Goal: Information Seeking & Learning: Find specific page/section

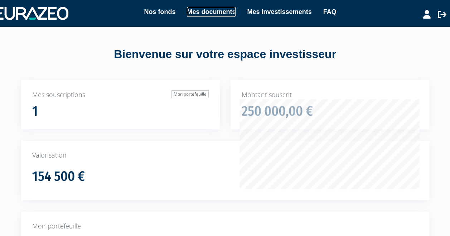
click at [187, 17] on link "Mes documents" at bounding box center [211, 12] width 49 height 10
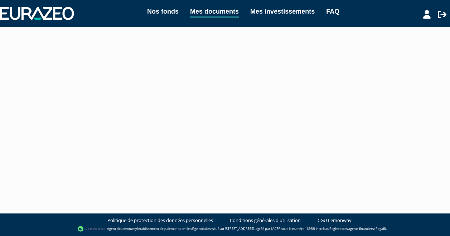
scroll to position [116, 0]
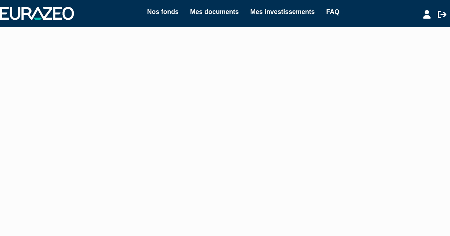
scroll to position [154, 0]
click at [0, 0] on link "Liste" at bounding box center [0, 0] width 0 height 0
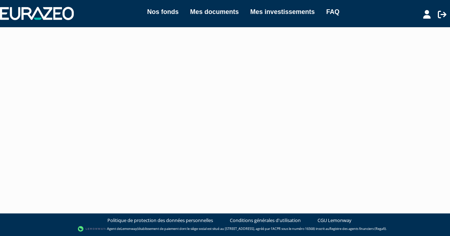
scroll to position [0, 0]
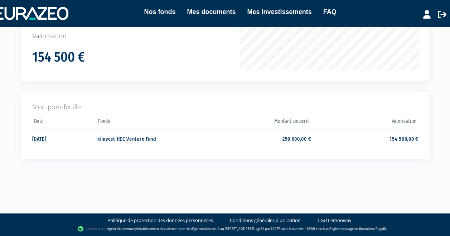
scroll to position [237, 0]
click at [187, 17] on link "Mes documents" at bounding box center [211, 12] width 49 height 10
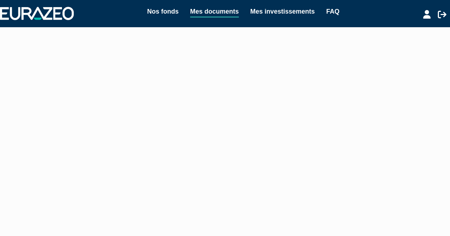
scroll to position [182, 0]
click at [0, 0] on input "Date de début" at bounding box center [0, 0] width 0 height 0
type input "2025-01-01"
click at [0, 0] on input "Date de fin" at bounding box center [0, 0] width 0 height 0
type input "0001-09-01"
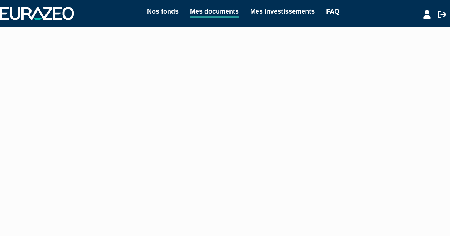
type input "2025-09-01"
click at [0, 0] on button "Filtrer" at bounding box center [0, 0] width 0 height 0
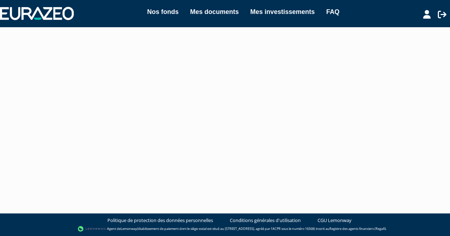
scroll to position [121, 4]
click at [250, 17] on link "Mes investissements" at bounding box center [282, 12] width 64 height 10
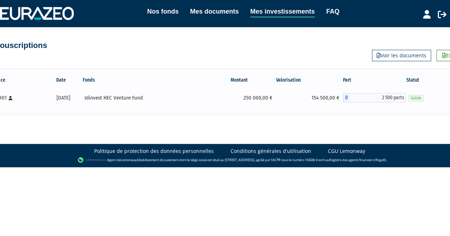
scroll to position [109, 0]
click at [372, 61] on link "Voir les documents" at bounding box center [401, 55] width 59 height 11
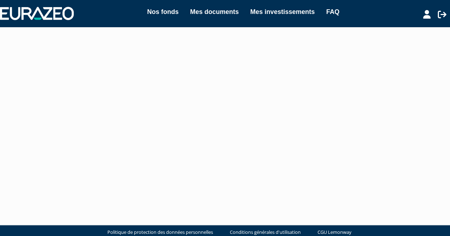
scroll to position [81, 0]
